Goal: Transaction & Acquisition: Obtain resource

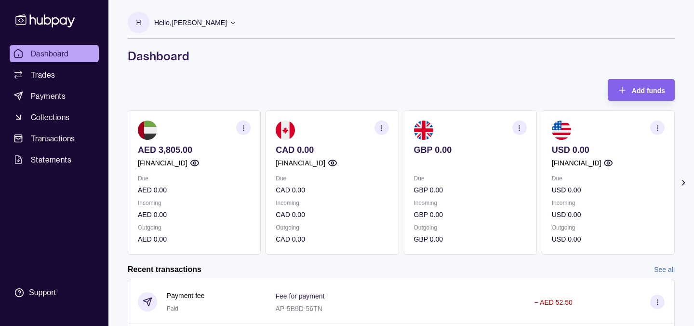
click at [241, 127] on icon "button" at bounding box center [243, 127] width 7 height 7
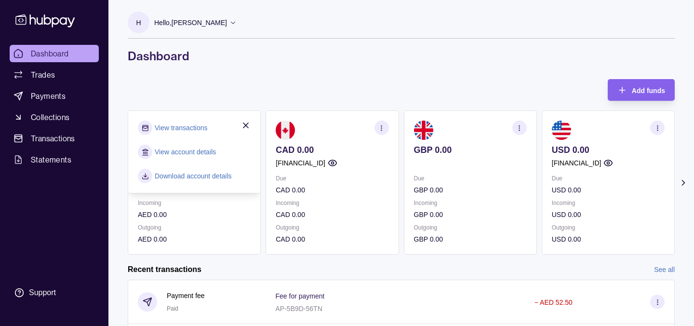
click at [198, 127] on link "View transactions" at bounding box center [181, 127] width 53 height 11
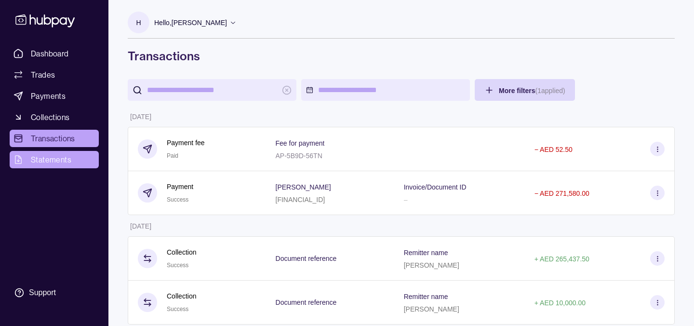
click at [78, 160] on link "Statements" at bounding box center [54, 159] width 89 height 17
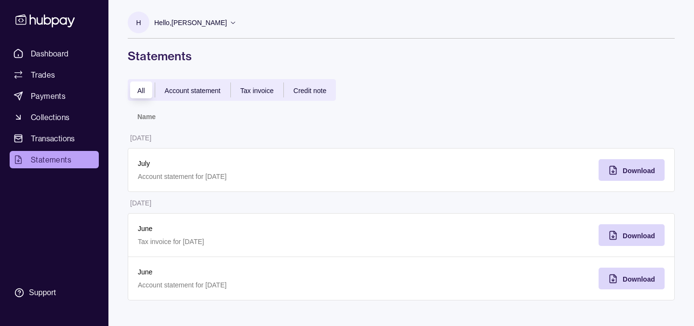
click at [189, 90] on span "Account statement" at bounding box center [193, 91] width 56 height 8
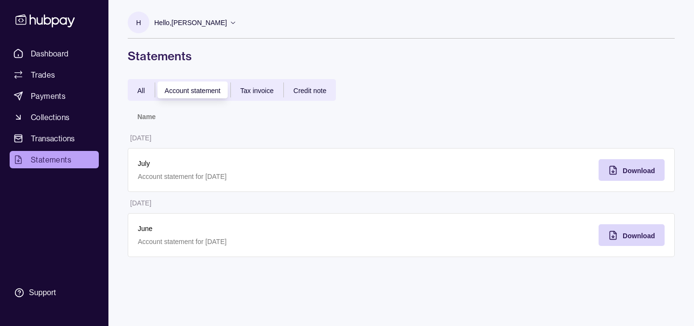
drag, startPoint x: 234, startPoint y: 188, endPoint x: 254, endPoint y: 178, distance: 23.1
click at [234, 187] on div "July Account statement for [DATE]" at bounding box center [265, 170] width 274 height 44
click at [643, 230] on div "Download" at bounding box center [638, 235] width 32 height 12
